Goal: Complete application form: Complete application form

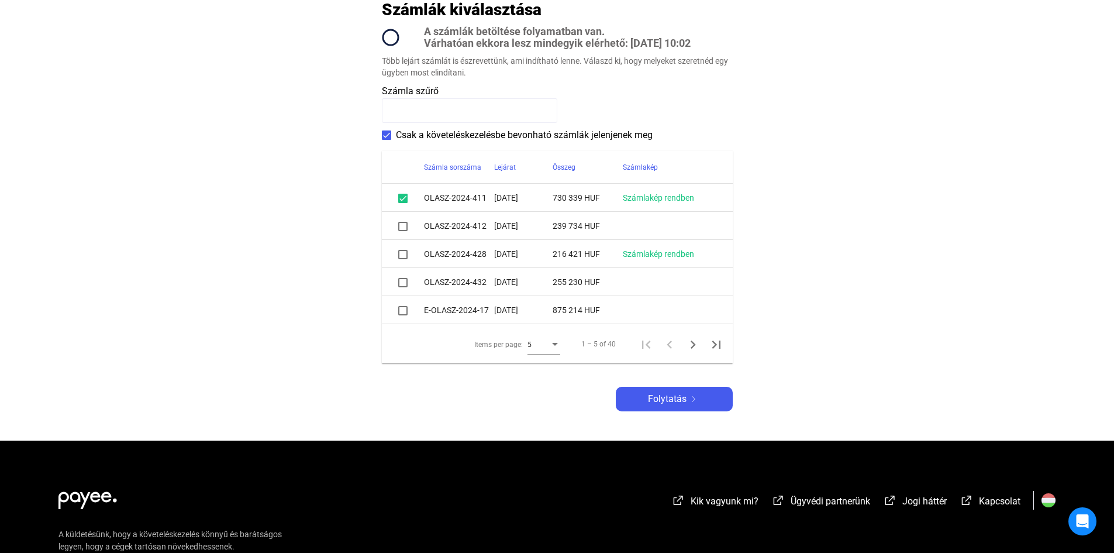
scroll to position [234, 0]
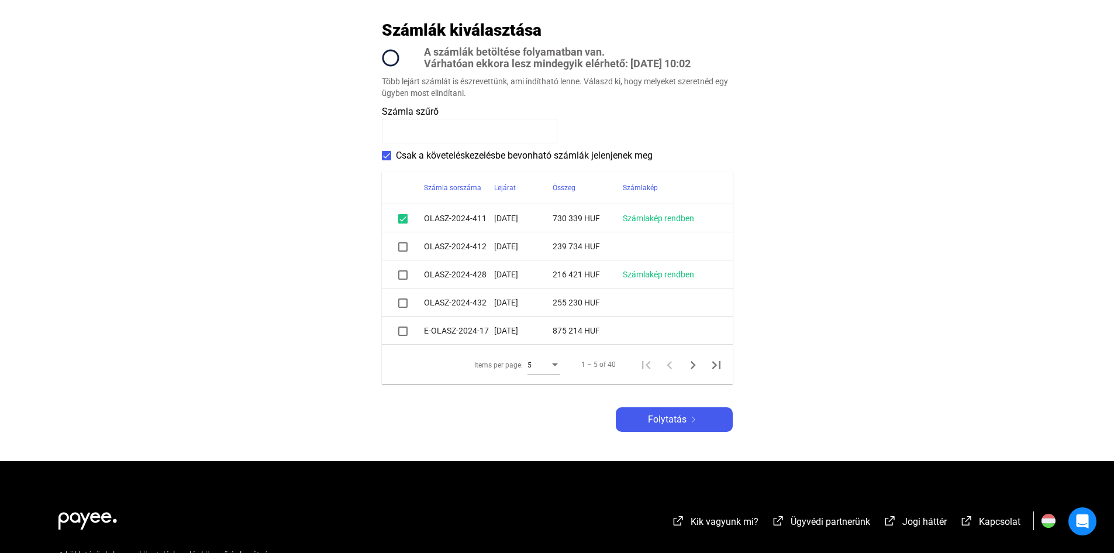
click at [558, 363] on div "Items per page:" at bounding box center [555, 364] width 11 height 9
click at [554, 382] on span "10" at bounding box center [544, 386] width 33 height 14
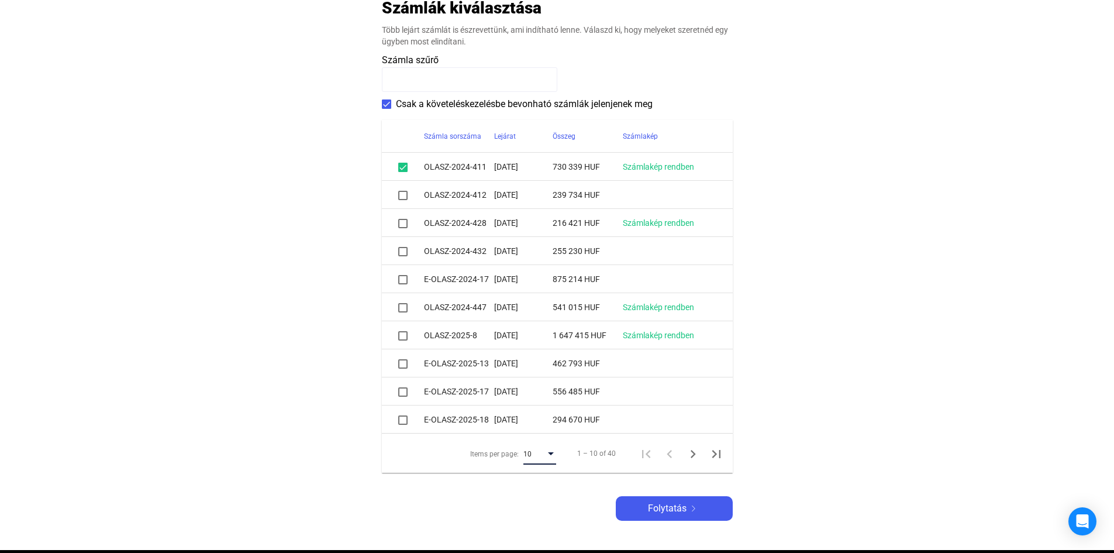
scroll to position [322, 0]
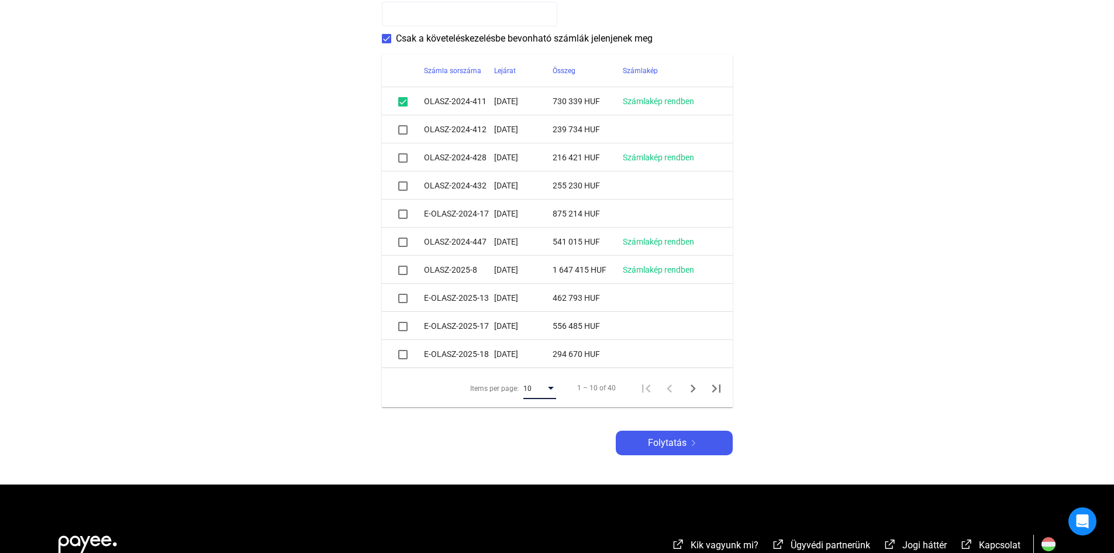
click at [405, 130] on span at bounding box center [402, 129] width 9 height 9
click at [677, 440] on span "Folytatás" at bounding box center [667, 443] width 39 height 14
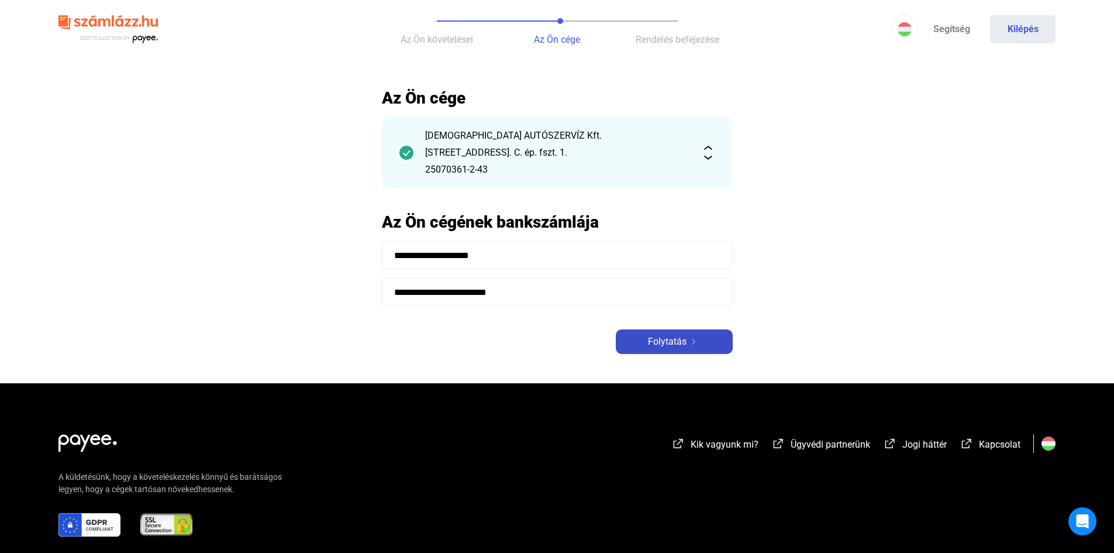
click at [656, 343] on span "Folytatás" at bounding box center [667, 341] width 39 height 14
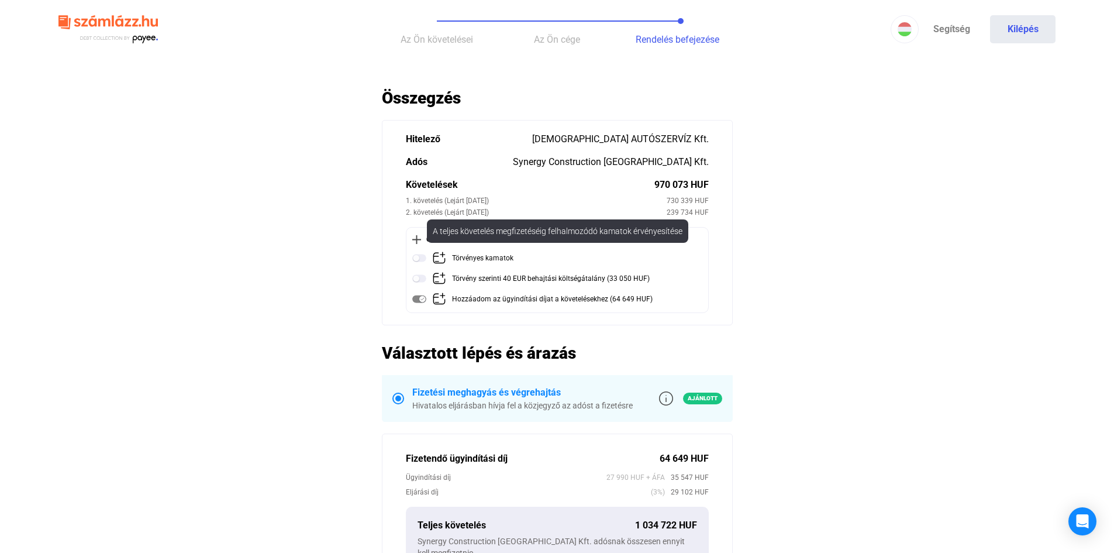
click at [422, 260] on img at bounding box center [419, 258] width 14 height 14
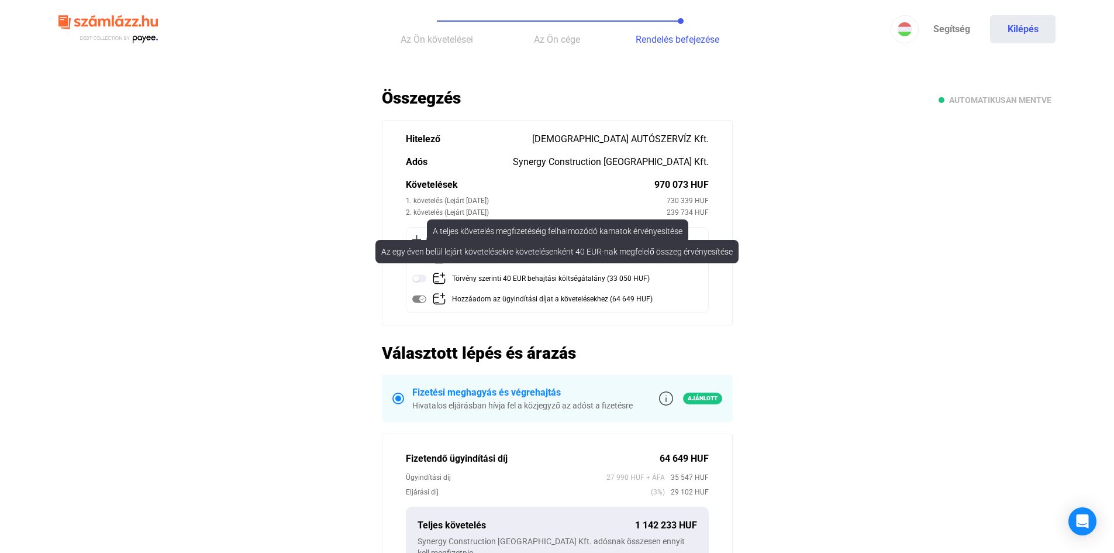
click at [423, 276] on img at bounding box center [419, 278] width 14 height 14
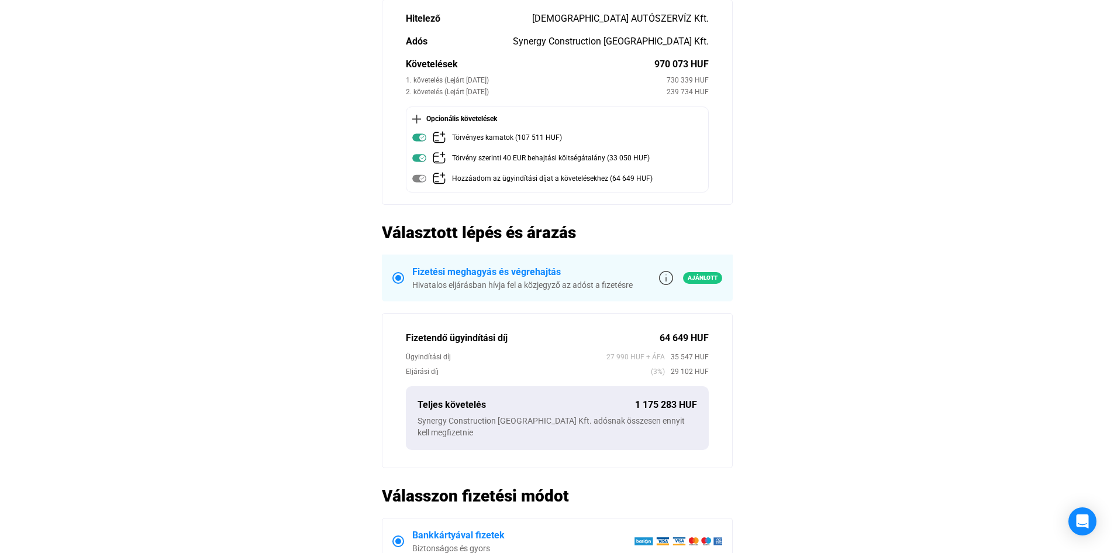
scroll to position [117, 0]
